Goal: Task Accomplishment & Management: Complete application form

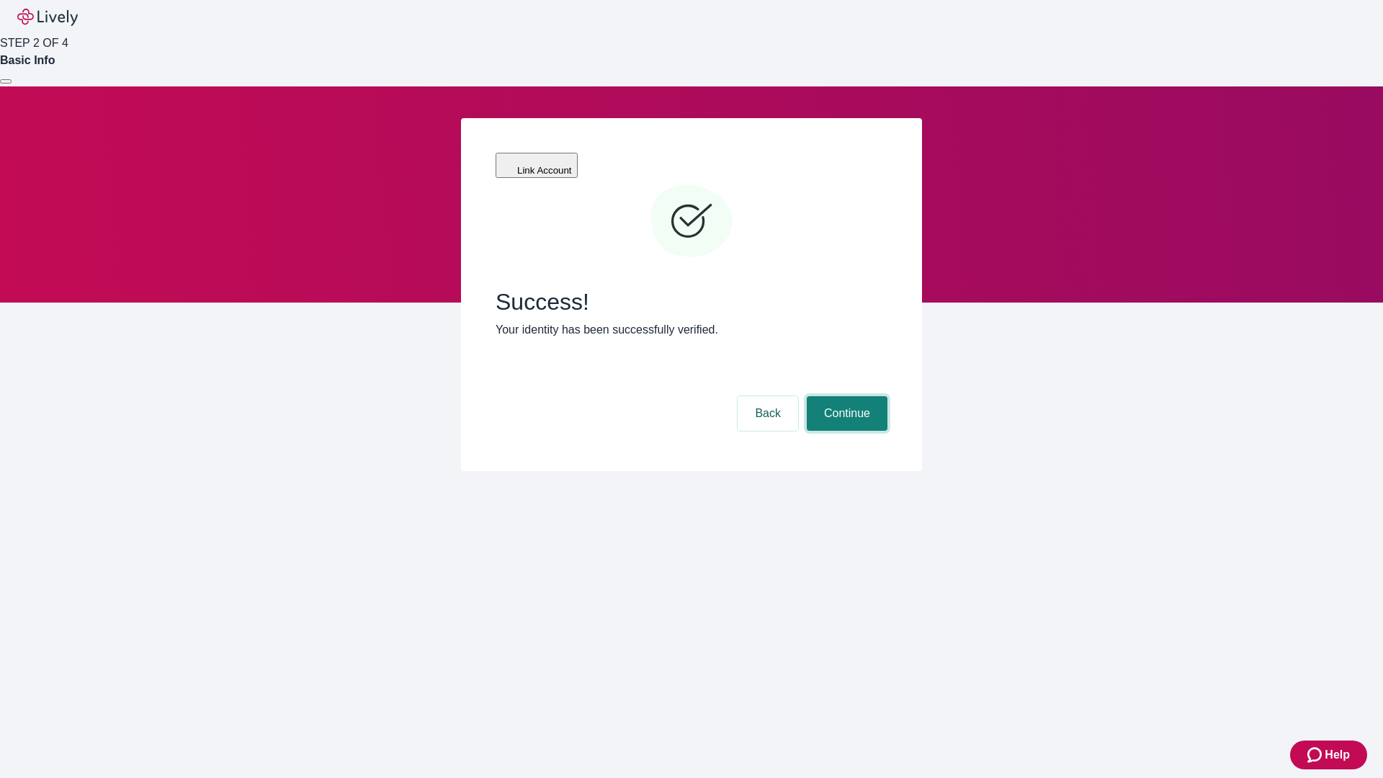
click at [845, 396] on button "Continue" at bounding box center [847, 413] width 81 height 35
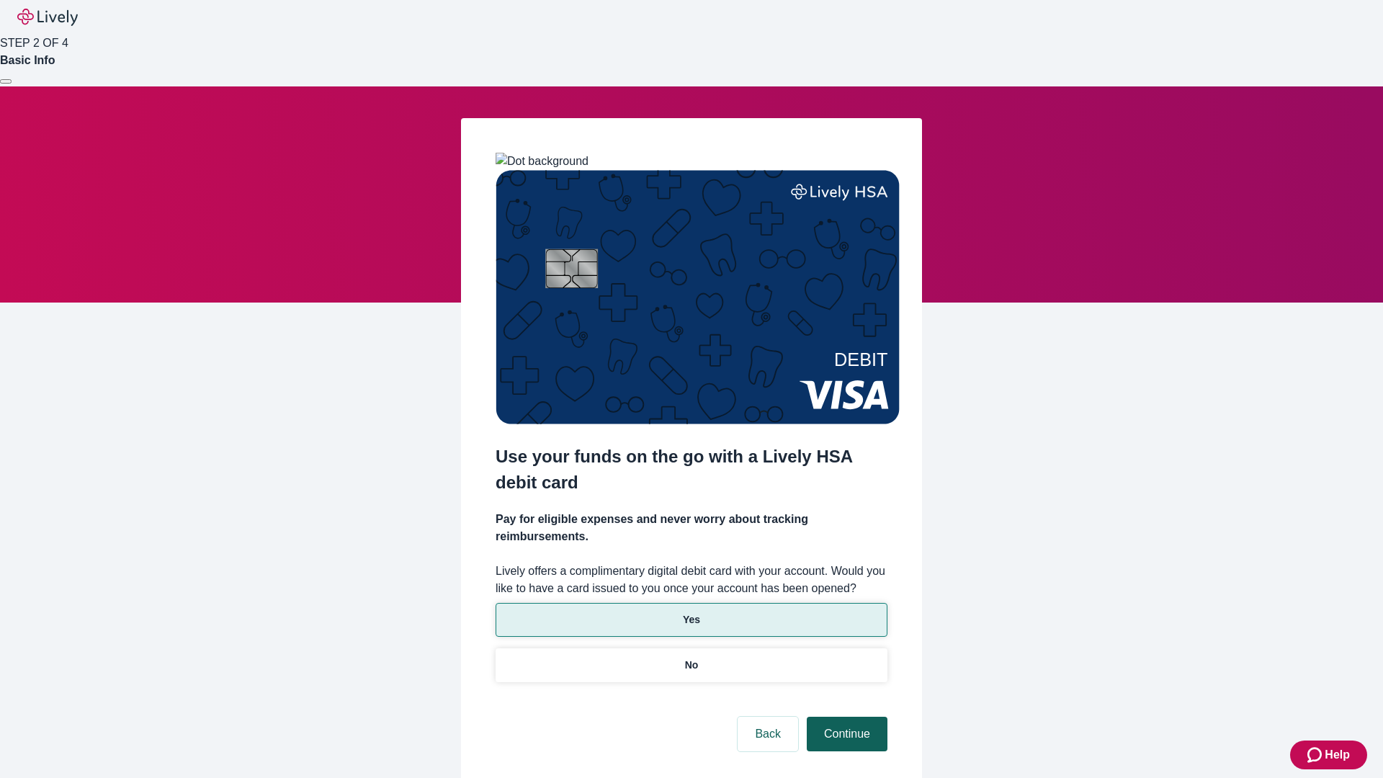
click at [691, 658] on p "No" at bounding box center [692, 665] width 14 height 15
click at [845, 717] on button "Continue" at bounding box center [847, 734] width 81 height 35
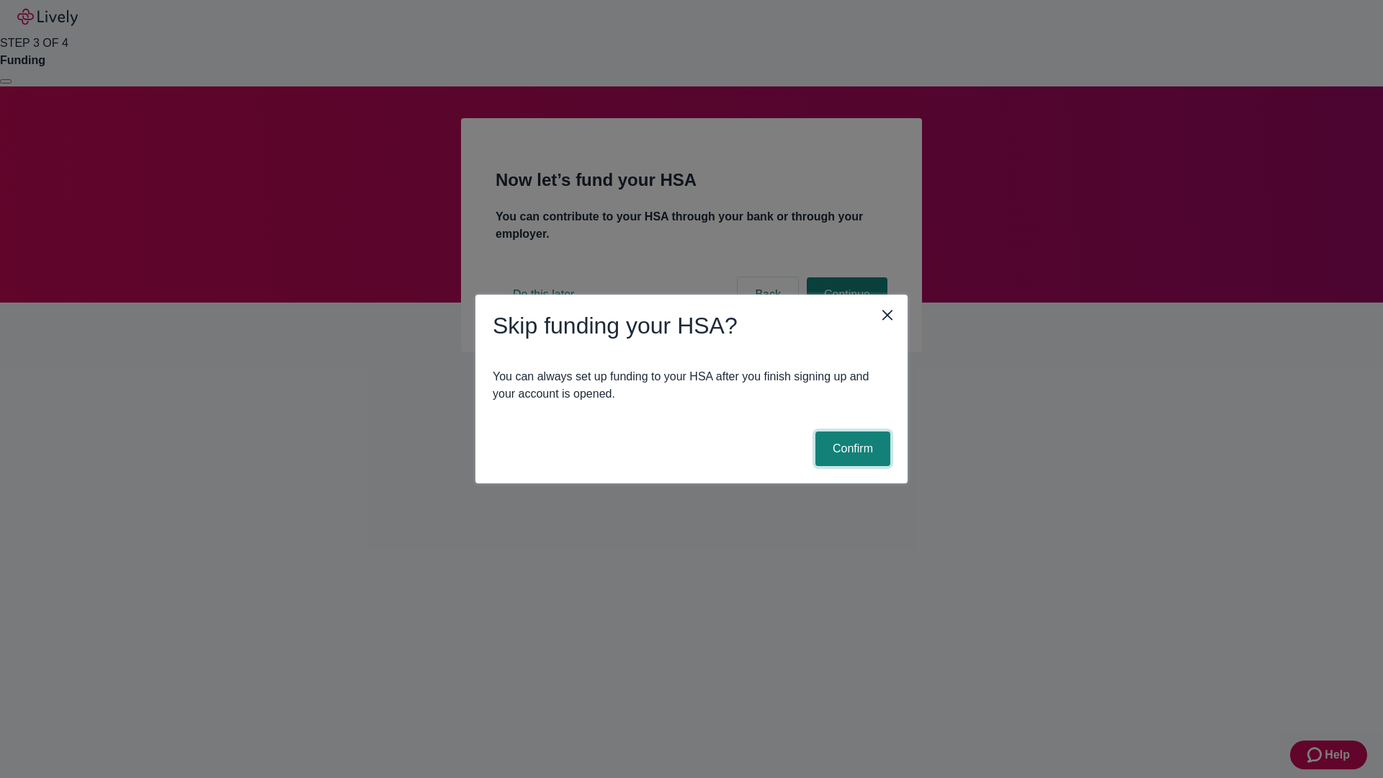
click at [851, 449] on button "Confirm" at bounding box center [852, 448] width 75 height 35
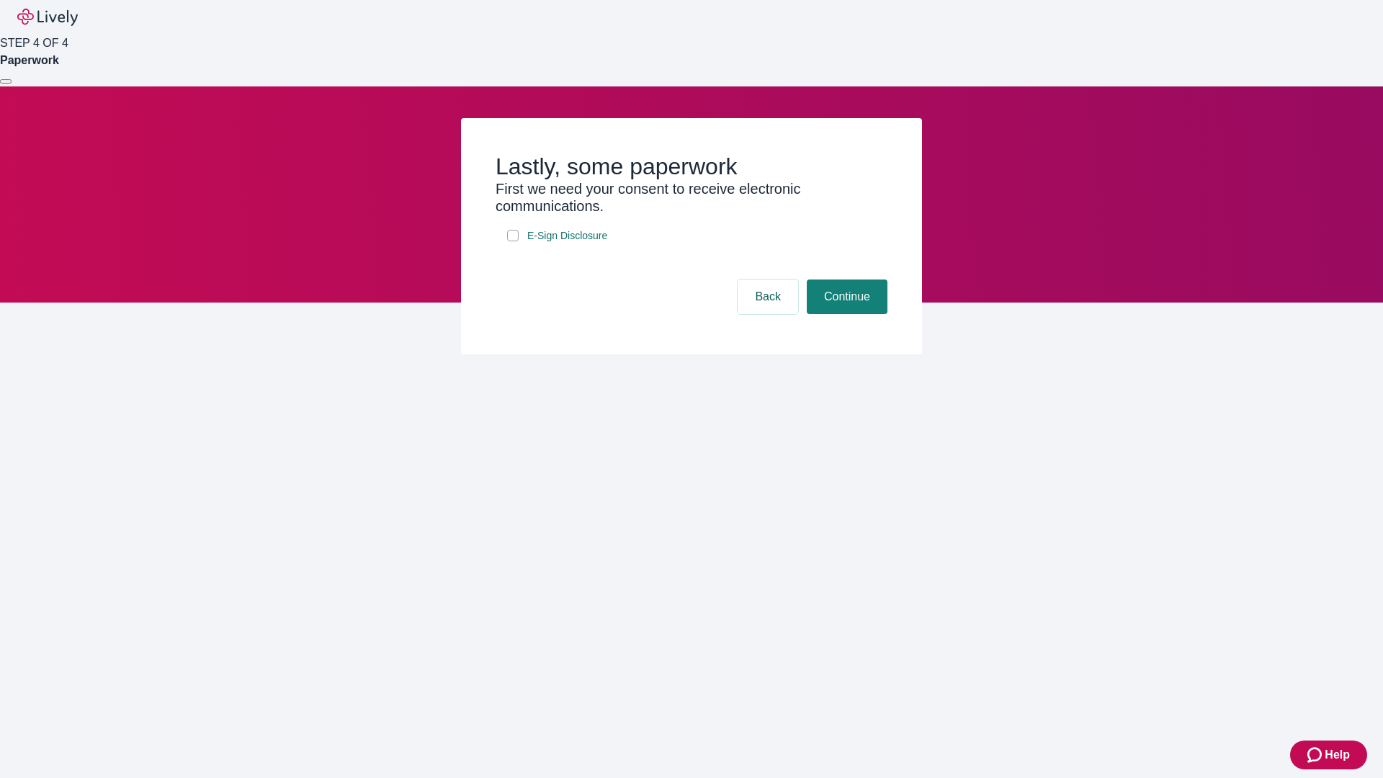
click at [513, 241] on input "E-Sign Disclosure" at bounding box center [513, 236] width 12 height 12
checkbox input "true"
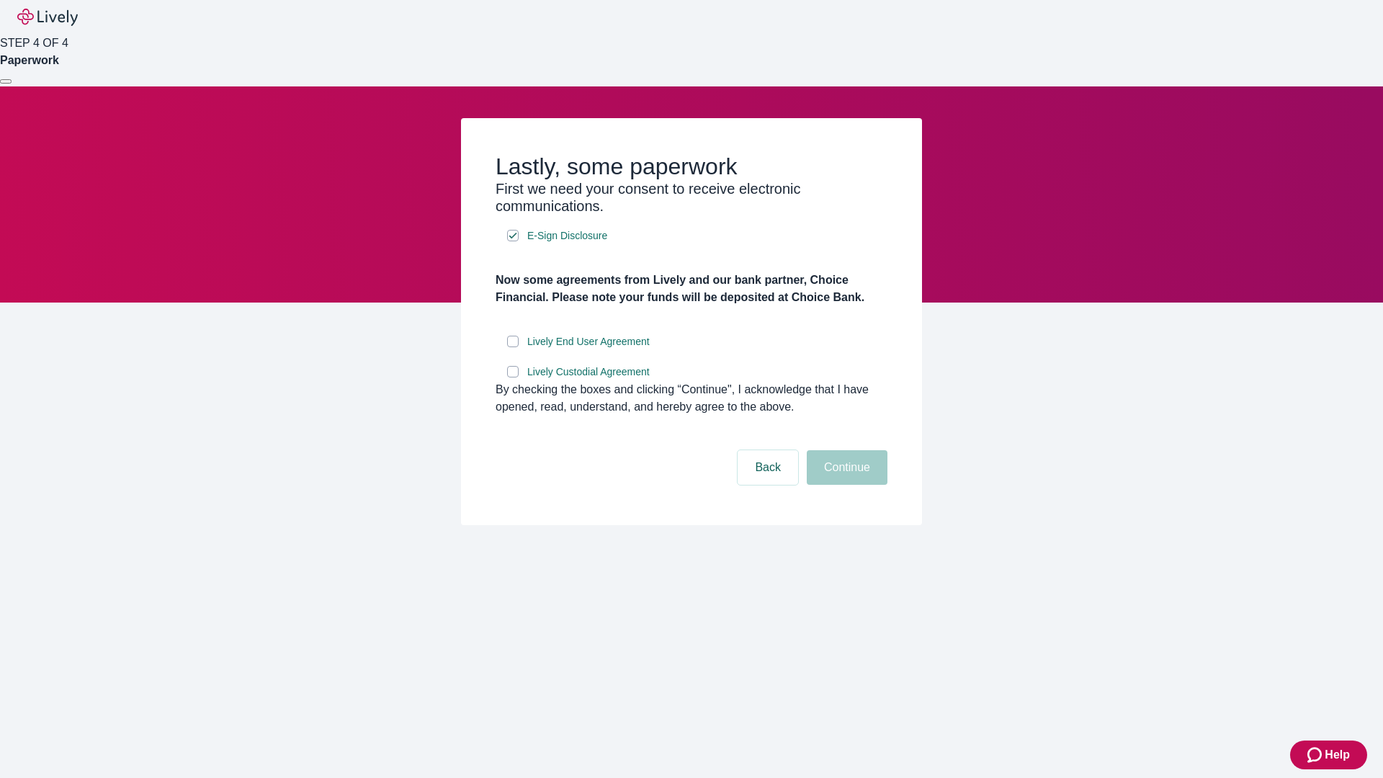
click at [513, 347] on input "Lively End User Agreement" at bounding box center [513, 342] width 12 height 12
checkbox input "true"
click at [513, 377] on input "Lively Custodial Agreement" at bounding box center [513, 372] width 12 height 12
checkbox input "true"
click at [845, 485] on button "Continue" at bounding box center [847, 467] width 81 height 35
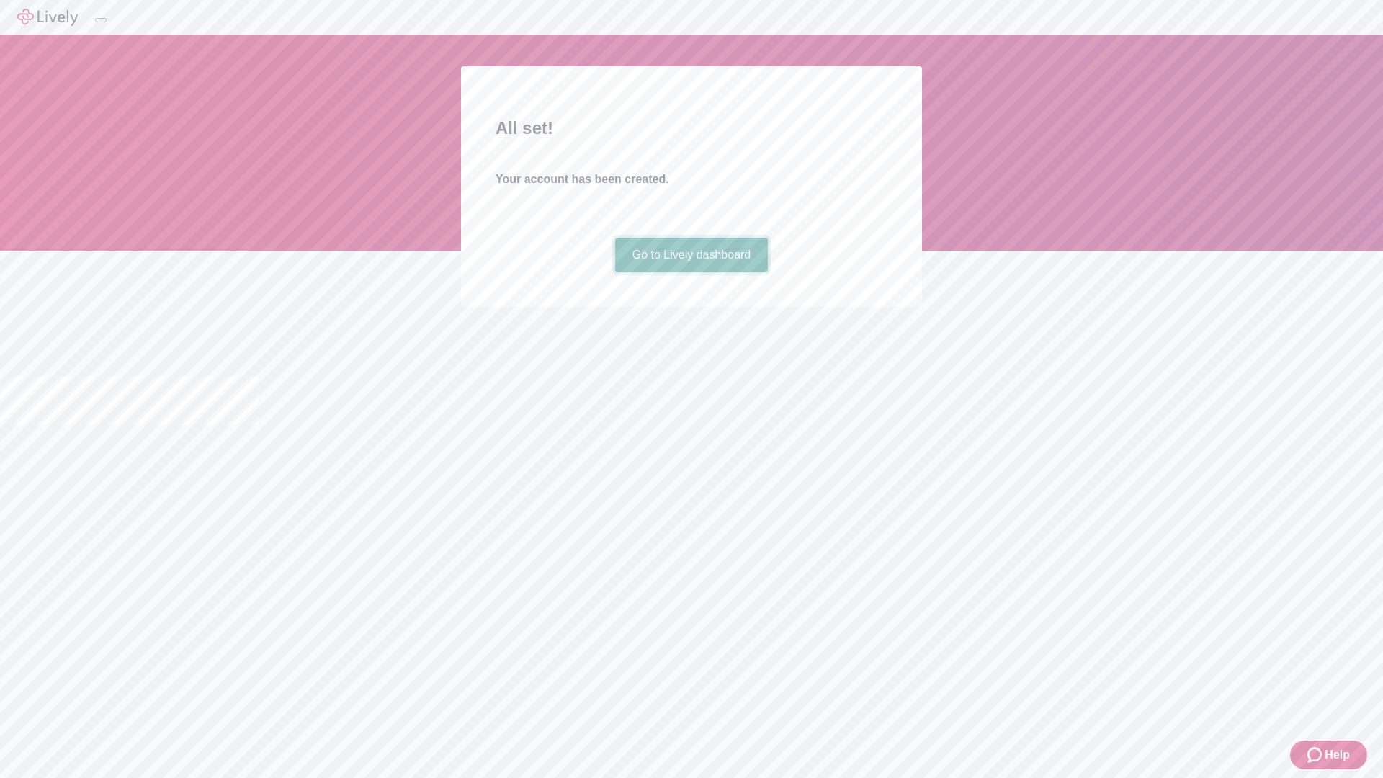
click at [691, 272] on link "Go to Lively dashboard" at bounding box center [691, 255] width 153 height 35
